Goal: Task Accomplishment & Management: Manage account settings

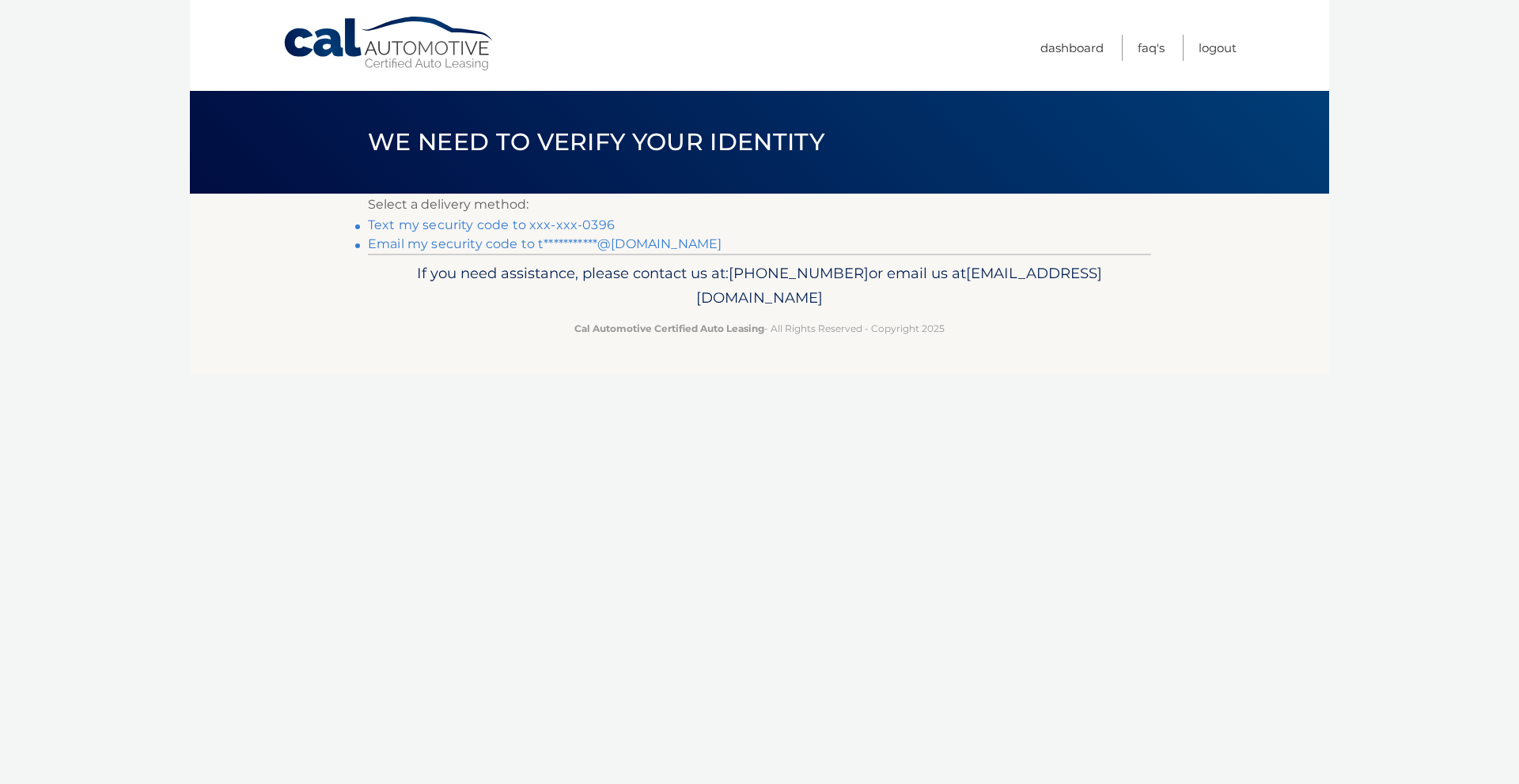
click at [531, 220] on link "Text my security code to xxx-xxx-0396" at bounding box center [491, 225] width 247 height 15
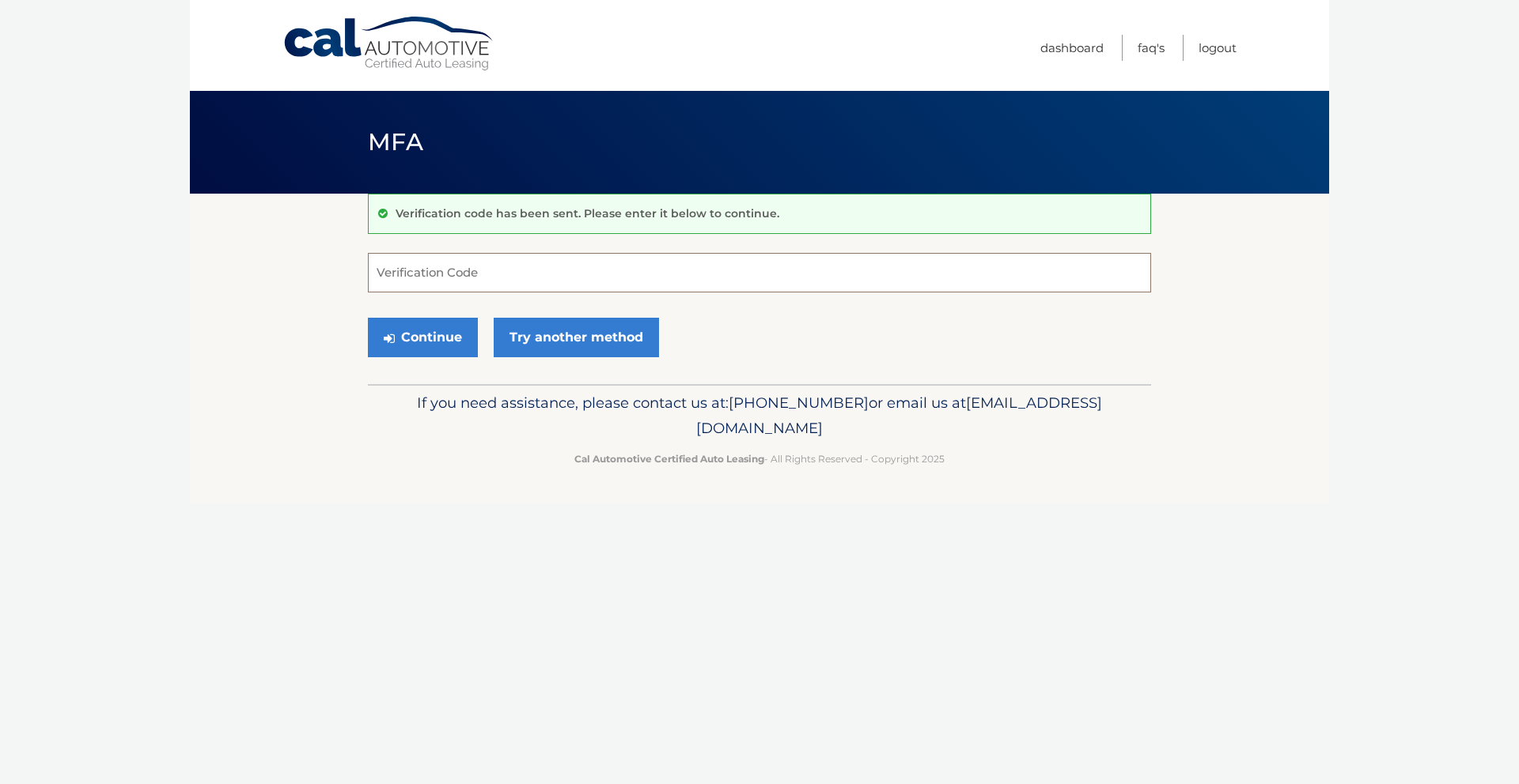
click at [519, 281] on input "Verification Code" at bounding box center [760, 273] width 783 height 40
type input "810307"
click at [433, 341] on button "Continue" at bounding box center [422, 338] width 110 height 40
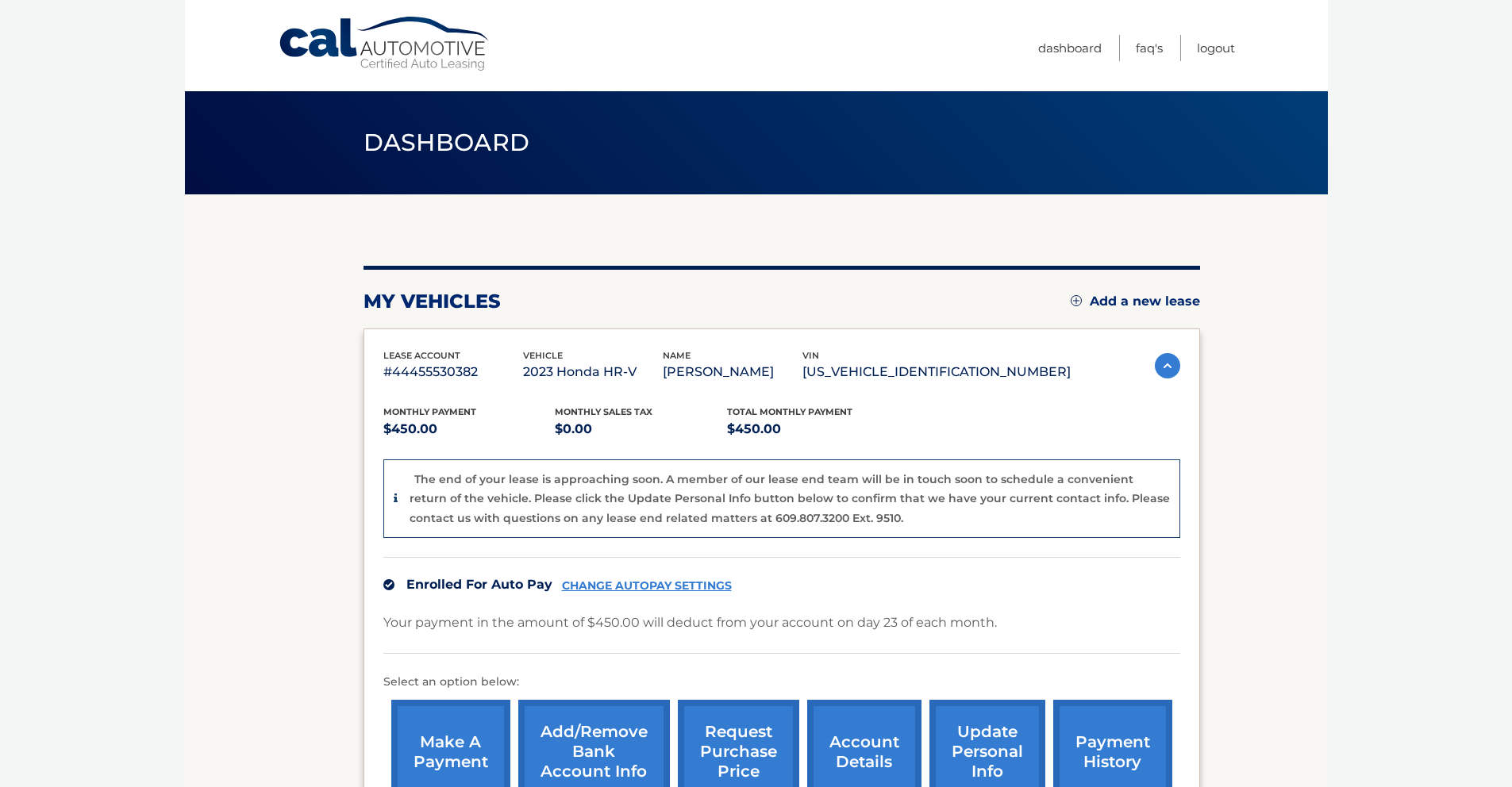
scroll to position [211, 0]
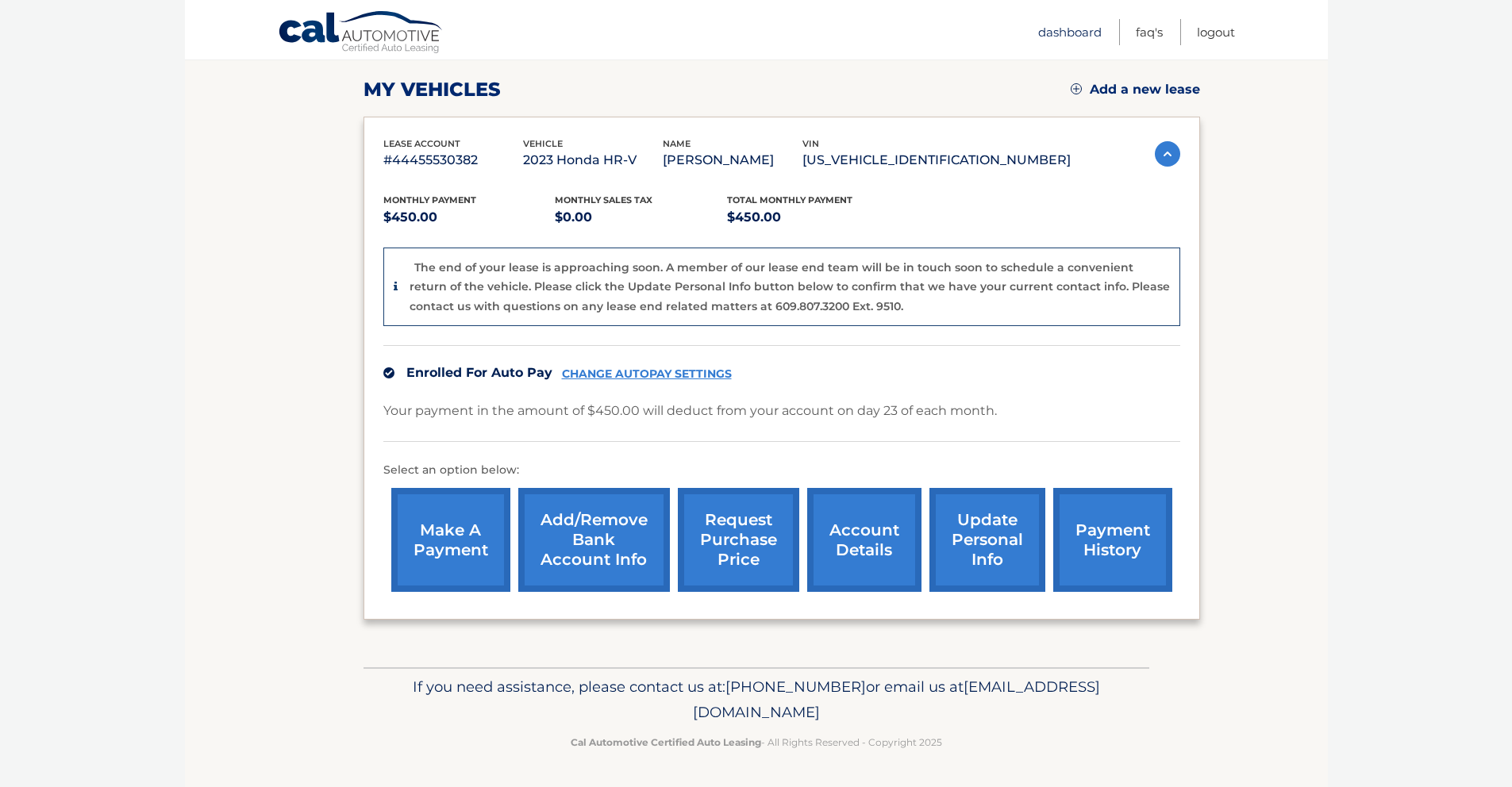
click at [1091, 33] on link "Dashboard" at bounding box center [1070, 32] width 64 height 26
